Goal: Task Accomplishment & Management: Manage account settings

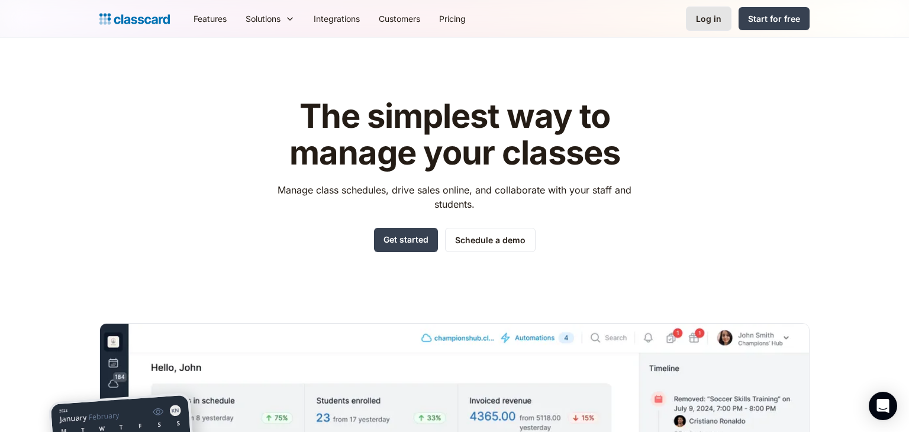
click at [711, 27] on link "Log in" at bounding box center [709, 19] width 46 height 24
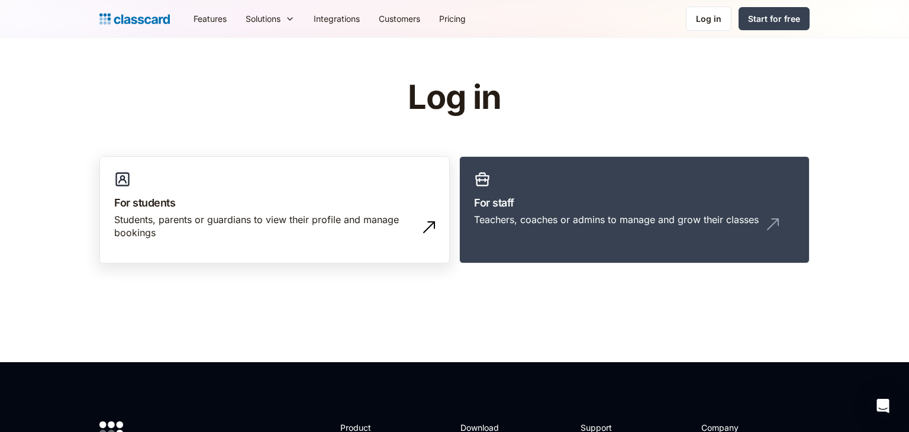
click at [367, 162] on link "For students Students, parents or guardians to view their profile and manage bo…" at bounding box center [274, 210] width 350 height 108
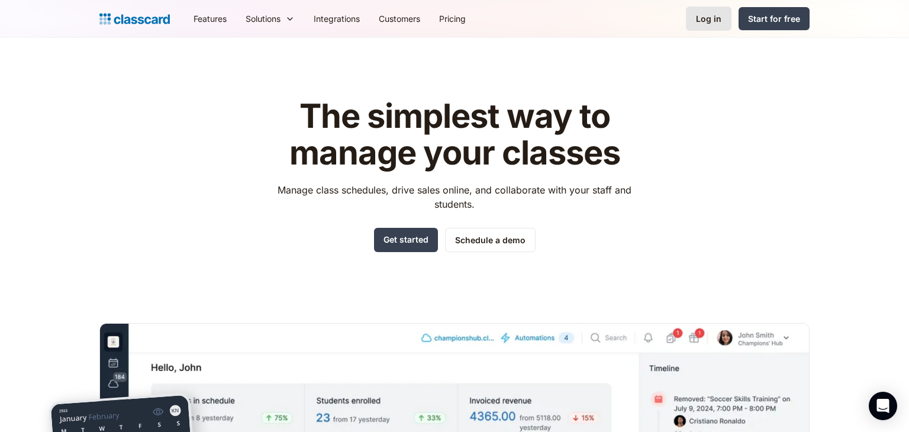
click at [715, 25] on link "Log in" at bounding box center [709, 19] width 46 height 24
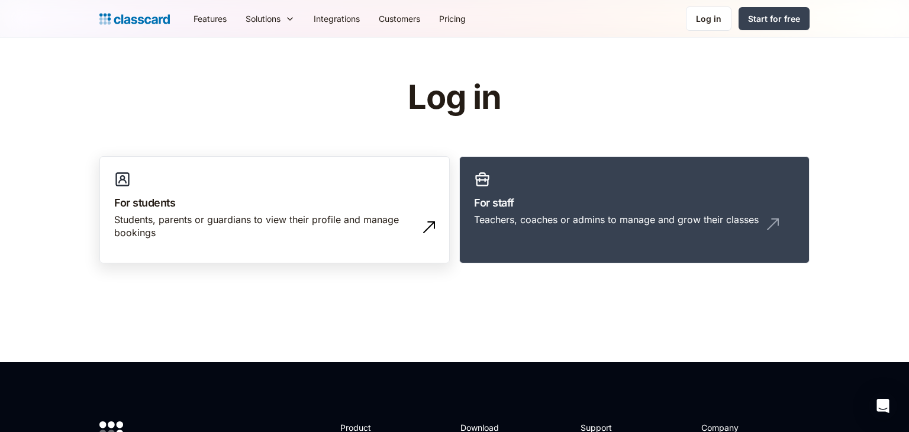
click at [387, 204] on h3 "For students" at bounding box center [274, 203] width 321 height 16
